Goal: Task Accomplishment & Management: Manage account settings

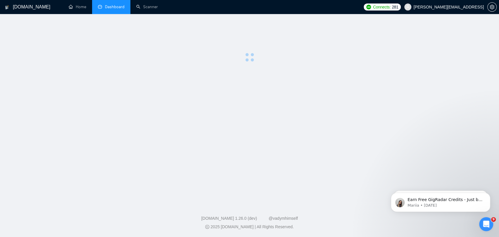
scroll to position [371, 0]
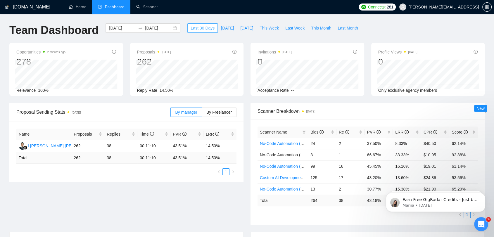
click at [194, 26] on span "Last 30 Days" at bounding box center [203, 28] width 24 height 6
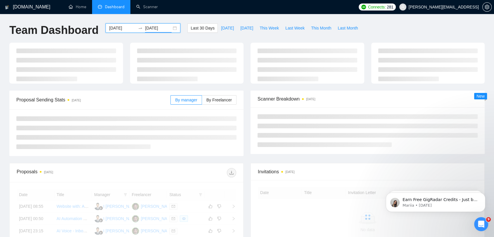
click at [148, 27] on input "[DATE]" at bounding box center [158, 28] width 27 height 6
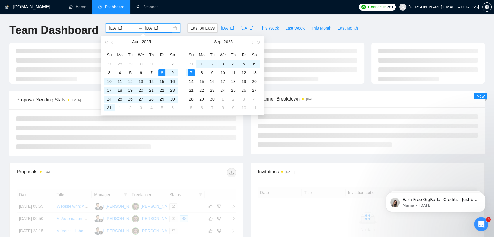
click at [171, 27] on div "[DATE] [DATE]" at bounding box center [143, 27] width 75 height 9
click at [168, 29] on div "[DATE] [DATE]" at bounding box center [143, 27] width 75 height 9
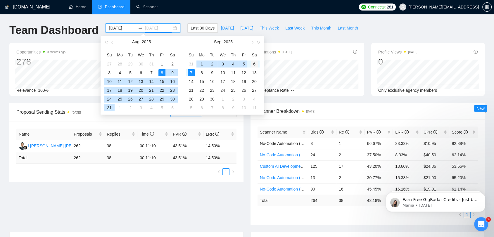
type input "[DATE]"
click at [251, 64] on div "6" at bounding box center [254, 64] width 7 height 7
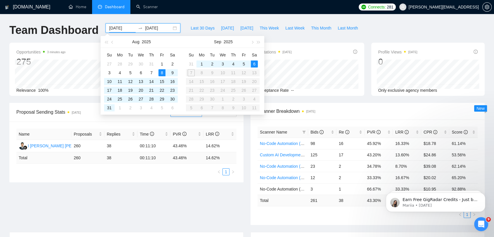
click at [194, 73] on table "Su Mo Tu We Th Fr Sa 31 1 2 3 4 5 6 7 8 9 10 11 12 13 14 15 16 17 18 19 20 21 2…" at bounding box center [223, 81] width 74 height 62
click at [199, 64] on div "1" at bounding box center [201, 64] width 7 height 7
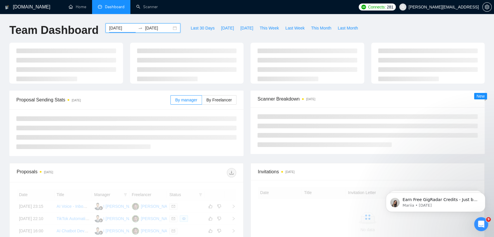
click at [152, 31] on div "[DATE] [DATE]" at bounding box center [143, 27] width 75 height 9
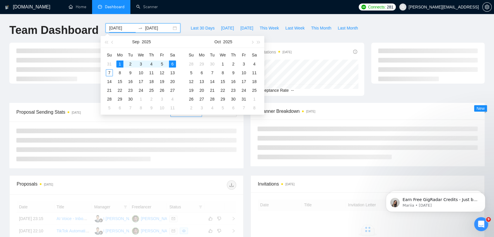
click at [171, 30] on div "[DATE] [DATE]" at bounding box center [143, 27] width 75 height 9
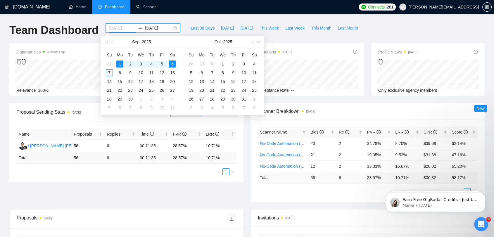
type input "[DATE]"
click at [108, 73] on div "7" at bounding box center [109, 72] width 7 height 7
click at [120, 64] on table "Su Mo Tu We Th Fr Sa 31 1 2 3 4 5 6 7 8 9 10 11 12 13 14 15 16 17 18 19 20 21 2…" at bounding box center [141, 81] width 74 height 62
click at [122, 28] on input "[DATE]" at bounding box center [122, 28] width 27 height 6
type input "[DATE]"
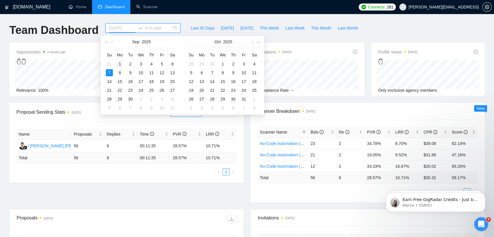
click at [122, 64] on div "1" at bounding box center [119, 64] width 7 height 7
type input "[DATE]"
click at [111, 73] on div "7" at bounding box center [109, 72] width 7 height 7
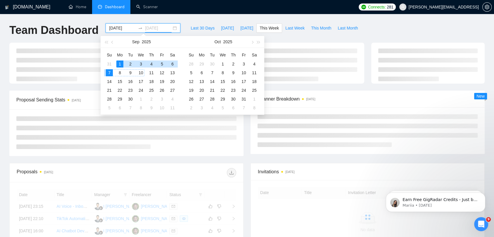
type input "[DATE]"
click at [209, 17] on div "[DOMAIN_NAME] Home Dashboard Scanner Connects: 281 [PERSON_NAME][EMAIL_ADDRESS]…" at bounding box center [247, 197] width 494 height 394
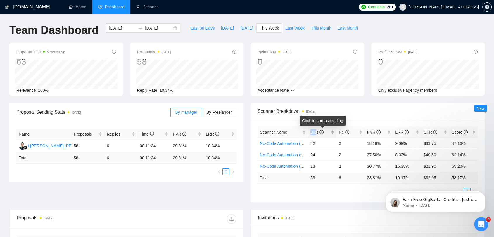
drag, startPoint x: 307, startPoint y: 131, endPoint x: 317, endPoint y: 131, distance: 9.7
click at [317, 131] on tr "Scanner Name Bids Re PVR LRR CPR Score" at bounding box center [368, 132] width 220 height 11
click at [347, 159] on td "2" at bounding box center [350, 154] width 28 height 11
click at [284, 144] on link "No-Code Automation (Budget Filters)" at bounding box center [293, 143] width 67 height 5
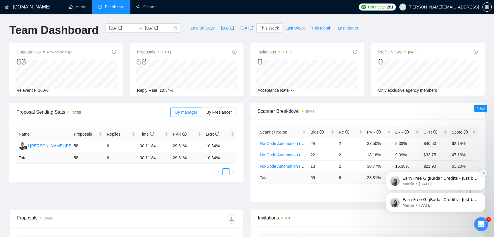
click at [484, 174] on icon "Dismiss notification" at bounding box center [483, 172] width 3 height 3
click at [484, 196] on button "Dismiss notification" at bounding box center [484, 195] width 8 height 8
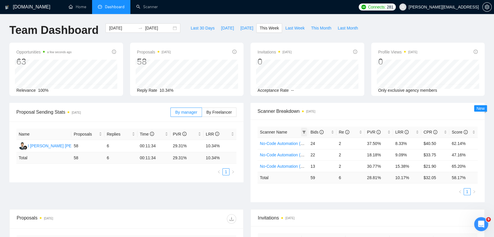
click at [303, 134] on icon "filter" at bounding box center [304, 132] width 4 height 4
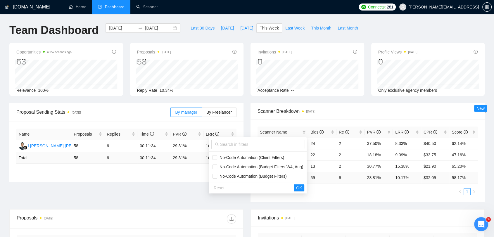
click at [374, 201] on div "Scanner Name Bids Re PVR LRR CPR Score No-Code Automation (Client Filters) 24 2…" at bounding box center [368, 161] width 234 height 83
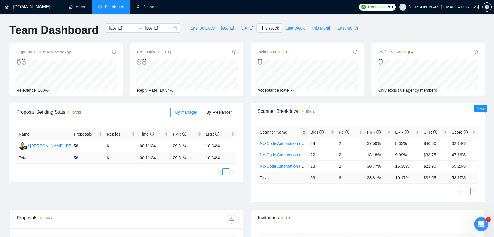
click at [304, 132] on icon "filter" at bounding box center [304, 132] width 4 height 4
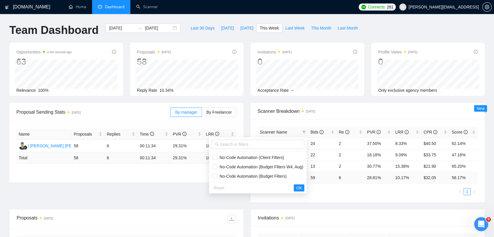
click at [337, 191] on ul "1" at bounding box center [368, 191] width 220 height 7
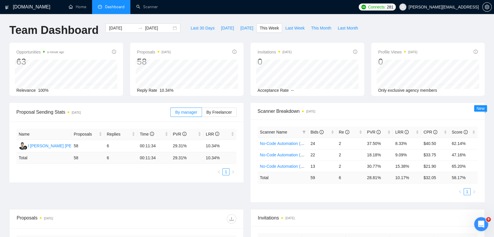
click at [300, 131] on div "Scanner Name" at bounding box center [283, 132] width 46 height 6
click at [305, 131] on icon "filter" at bounding box center [304, 132] width 3 height 3
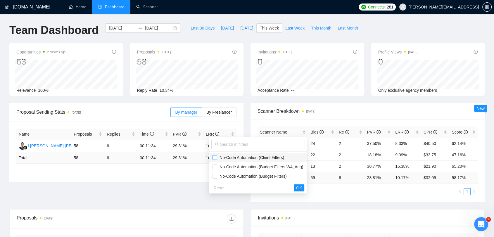
click at [213, 158] on input "checkbox" at bounding box center [215, 157] width 5 height 5
checkbox input "true"
click at [302, 187] on span "OK" at bounding box center [299, 188] width 6 height 6
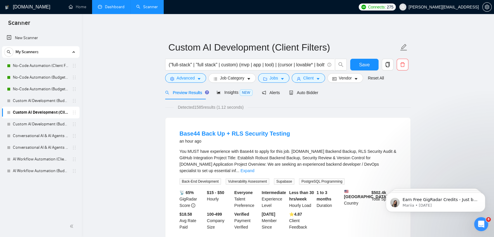
click at [117, 8] on link "Dashboard" at bounding box center [111, 6] width 27 height 5
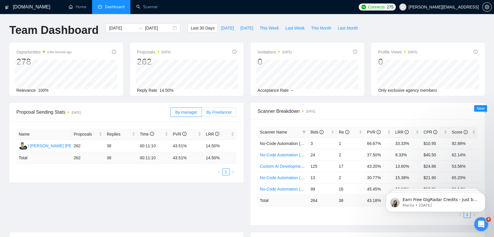
click at [223, 112] on span "By Freelancer" at bounding box center [218, 112] width 25 height 5
click at [202, 114] on input "By Freelancer" at bounding box center [202, 114] width 0 height 0
click at [199, 114] on label "By manager" at bounding box center [185, 112] width 31 height 9
click at [171, 114] on input "By manager" at bounding box center [171, 114] width 0 height 0
click at [154, 30] on input "[DATE]" at bounding box center [158, 28] width 27 height 6
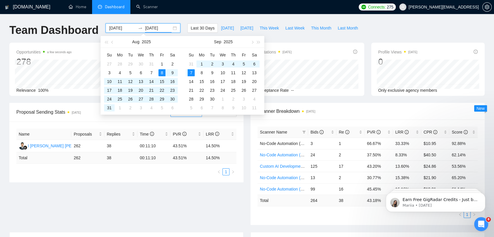
click at [168, 29] on div "[DATE] [DATE]" at bounding box center [143, 27] width 75 height 9
click at [170, 28] on div "[DATE] [DATE]" at bounding box center [143, 27] width 75 height 9
click at [170, 29] on div "[DATE] [DATE]" at bounding box center [143, 27] width 75 height 9
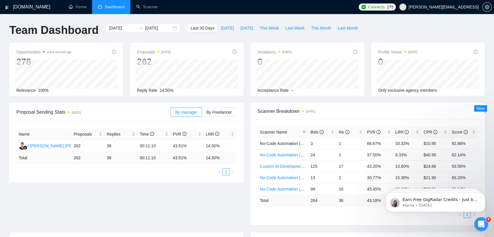
click at [174, 20] on div "GigRadar.io Home Dashboard Scanner Connects: 275 toby@ashgrove.ai Team Dashboar…" at bounding box center [247, 231] width 494 height 463
click at [171, 27] on div "[DATE] [DATE]" at bounding box center [143, 27] width 75 height 9
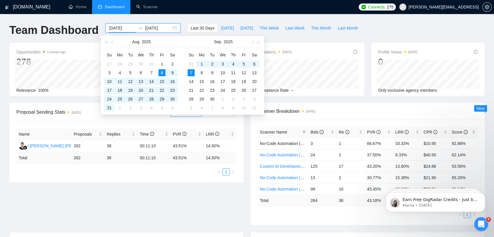
type input "[DATE]"
